Goal: Information Seeking & Learning: Check status

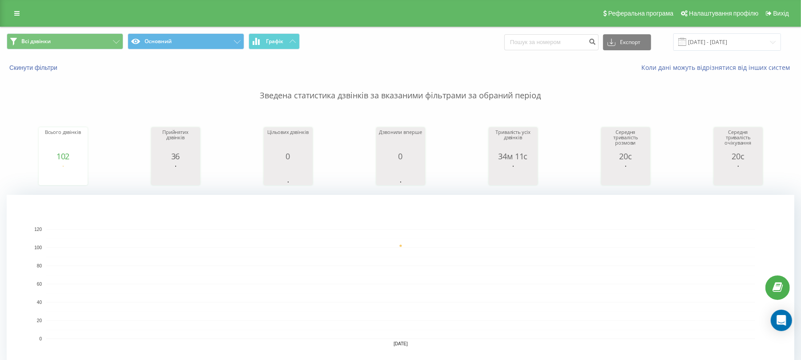
scroll to position [178, 0]
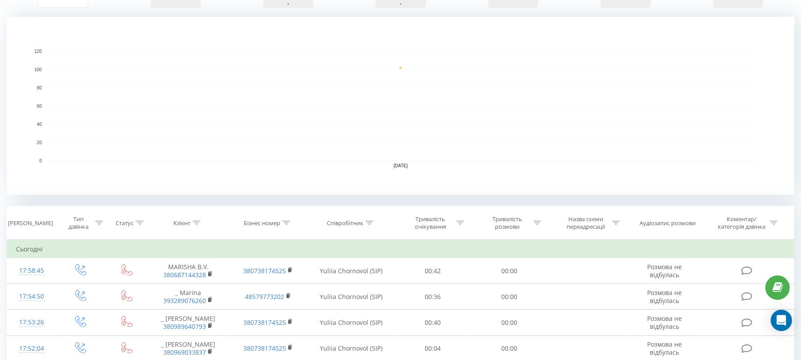
click at [534, 221] on icon at bounding box center [537, 222] width 8 height 4
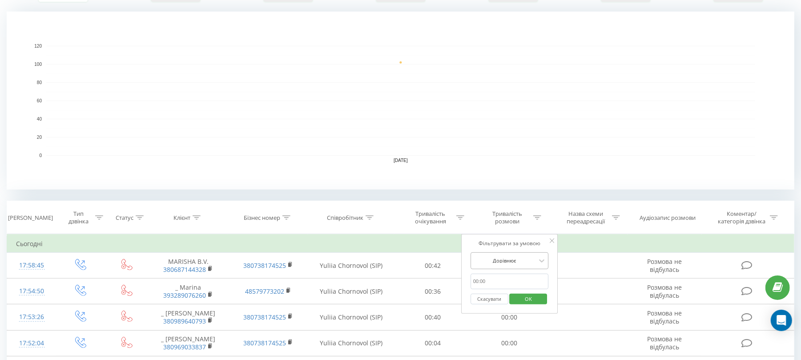
click at [516, 263] on div at bounding box center [504, 260] width 63 height 8
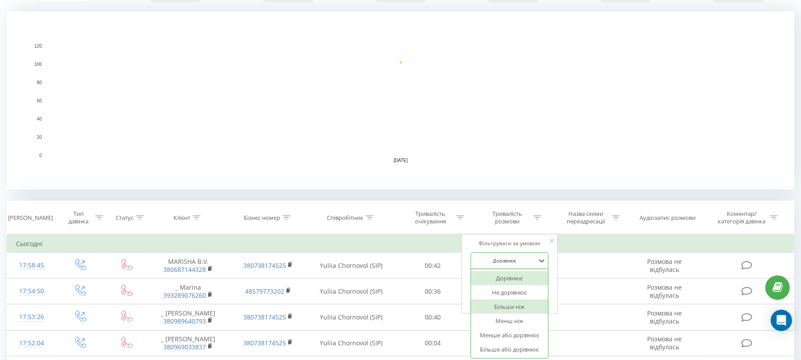
click at [527, 308] on div "Більше ніж" at bounding box center [509, 306] width 77 height 14
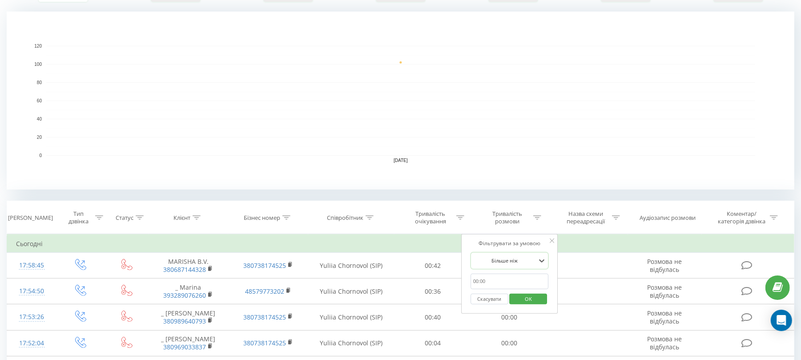
click at [525, 283] on input "text" at bounding box center [509, 281] width 78 height 16
type input "00:59"
click at [527, 299] on span "OK" at bounding box center [528, 299] width 25 height 14
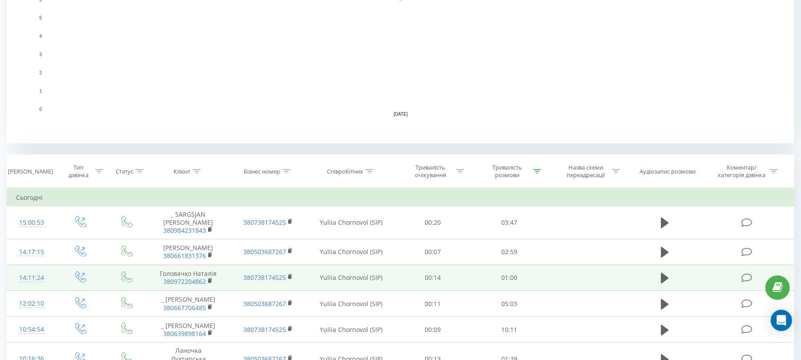
scroll to position [291, 0]
